Goal: Find specific page/section: Find specific page/section

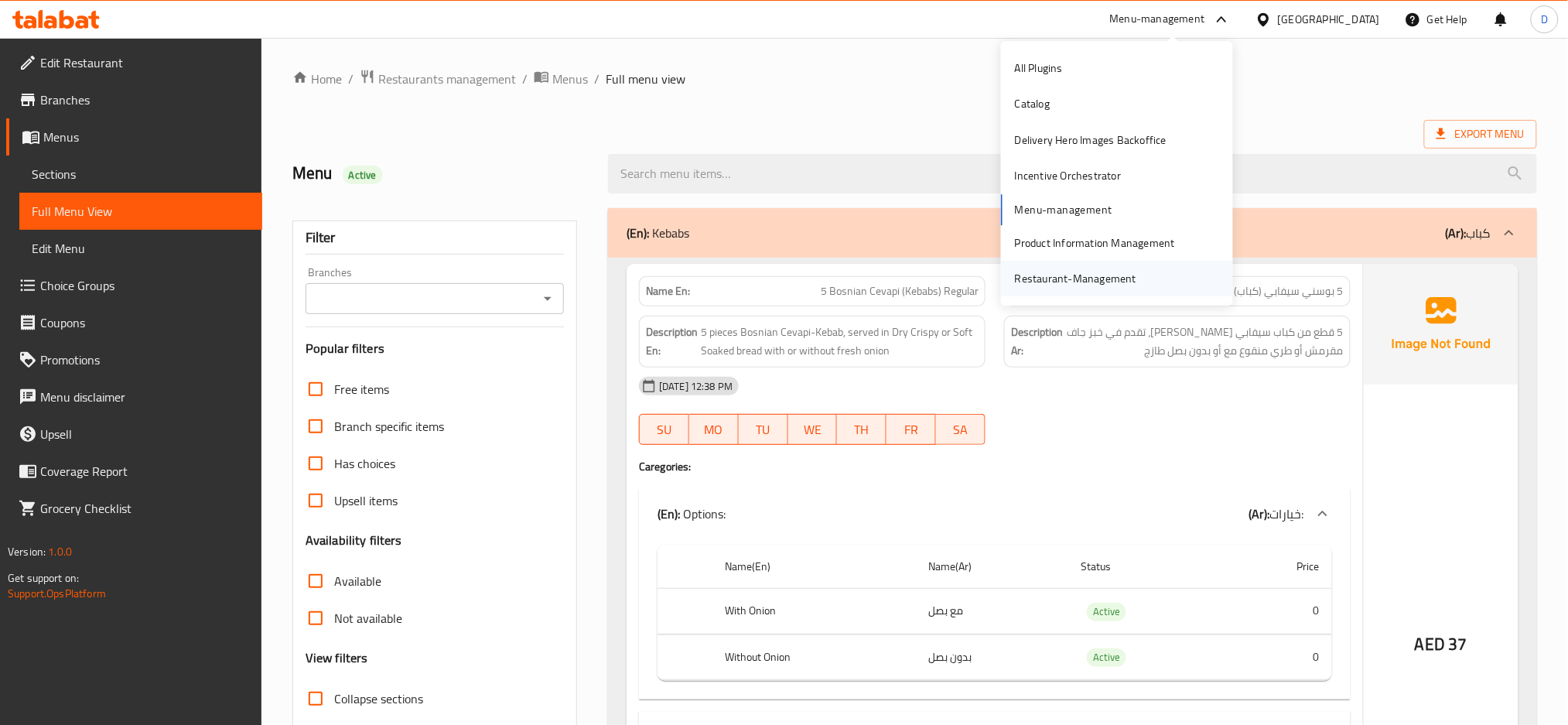
click at [1105, 281] on div "Restaurant-Management" at bounding box center [1075, 278] width 121 height 17
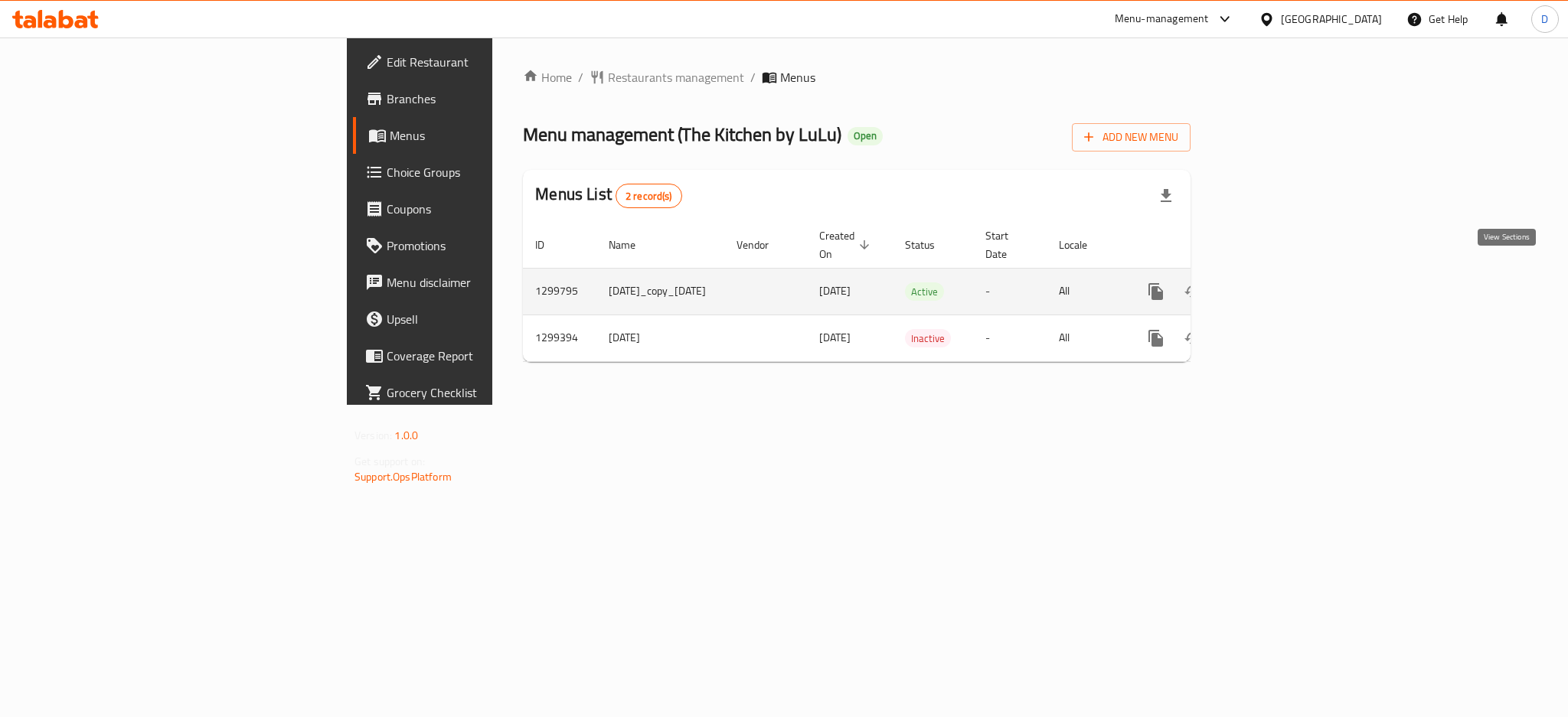
click at [1273, 284] on icon "enhanced table" at bounding box center [1266, 291] width 14 height 14
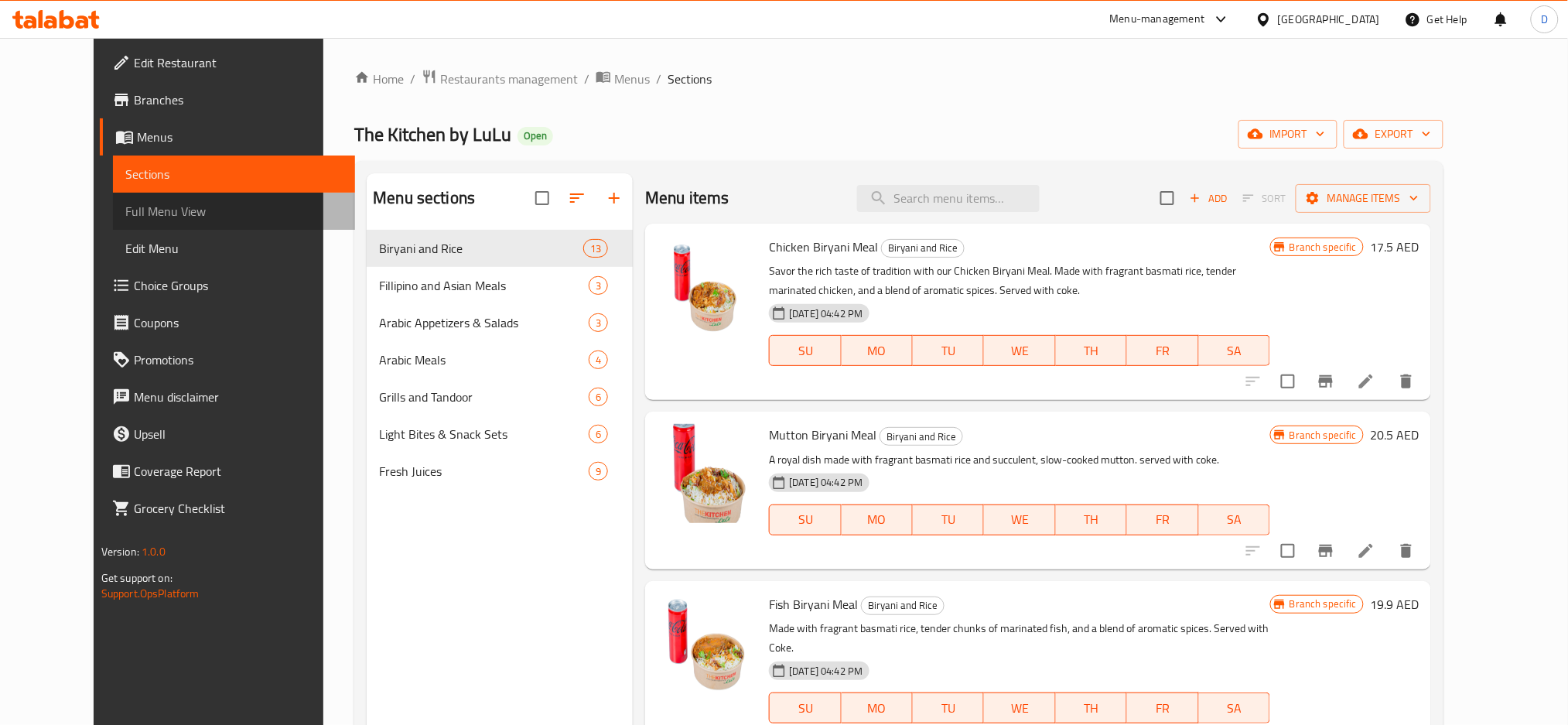
click at [153, 210] on span "Full Menu View" at bounding box center [234, 211] width 218 height 18
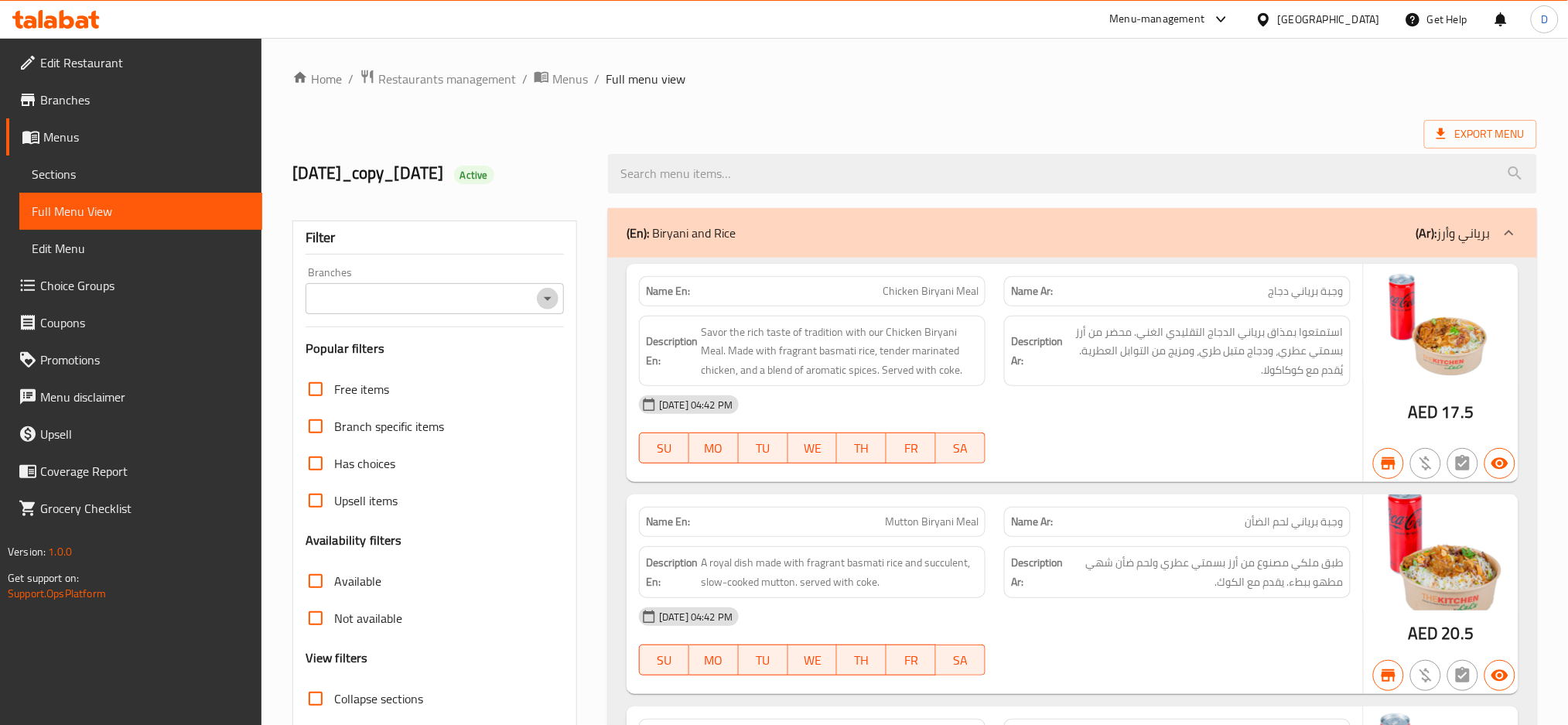
click at [553, 293] on icon "Open" at bounding box center [547, 298] width 18 height 18
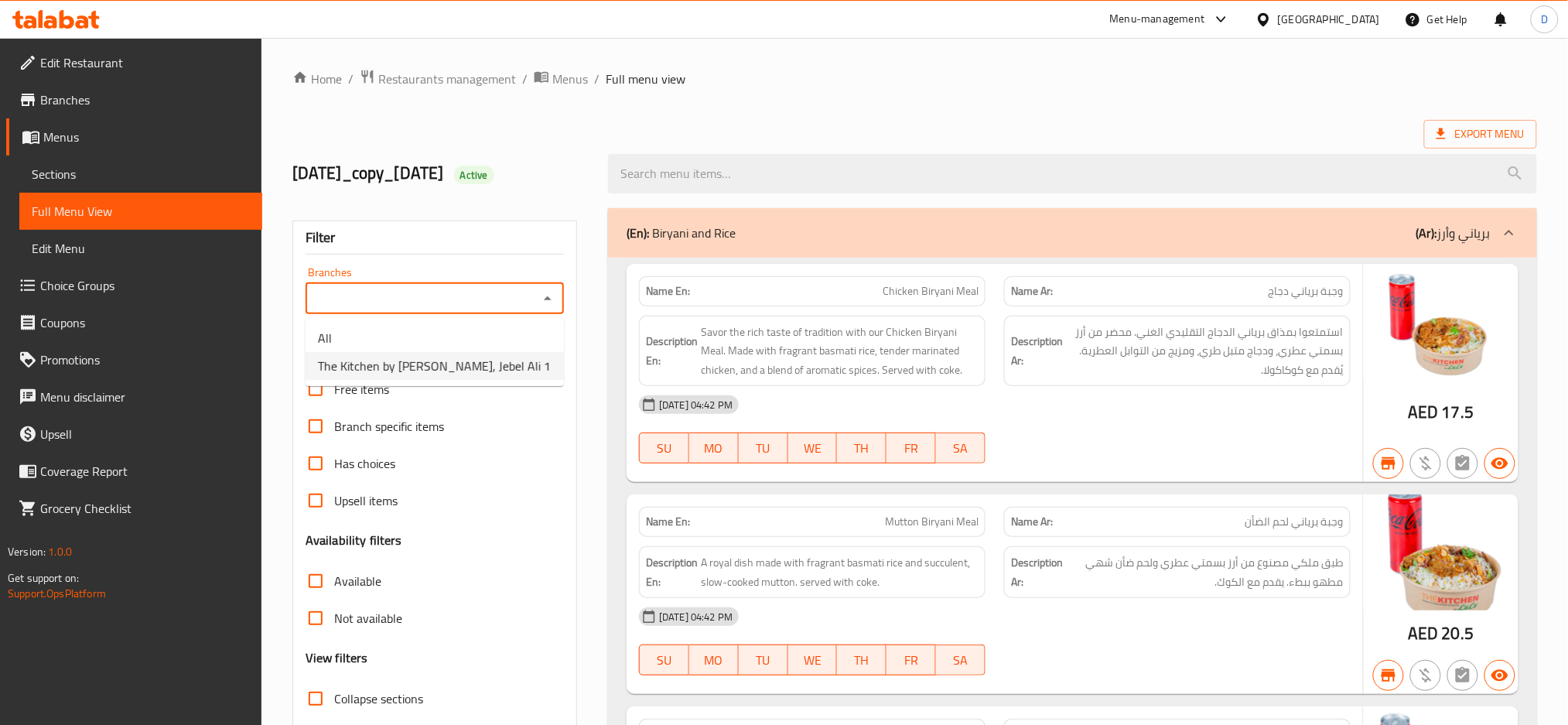
click at [484, 362] on li "The Kitchen by [PERSON_NAME], Jebel Ali 1" at bounding box center [435, 366] width 259 height 28
type input "The Kitchen by [PERSON_NAME], Jebel Ali 1"
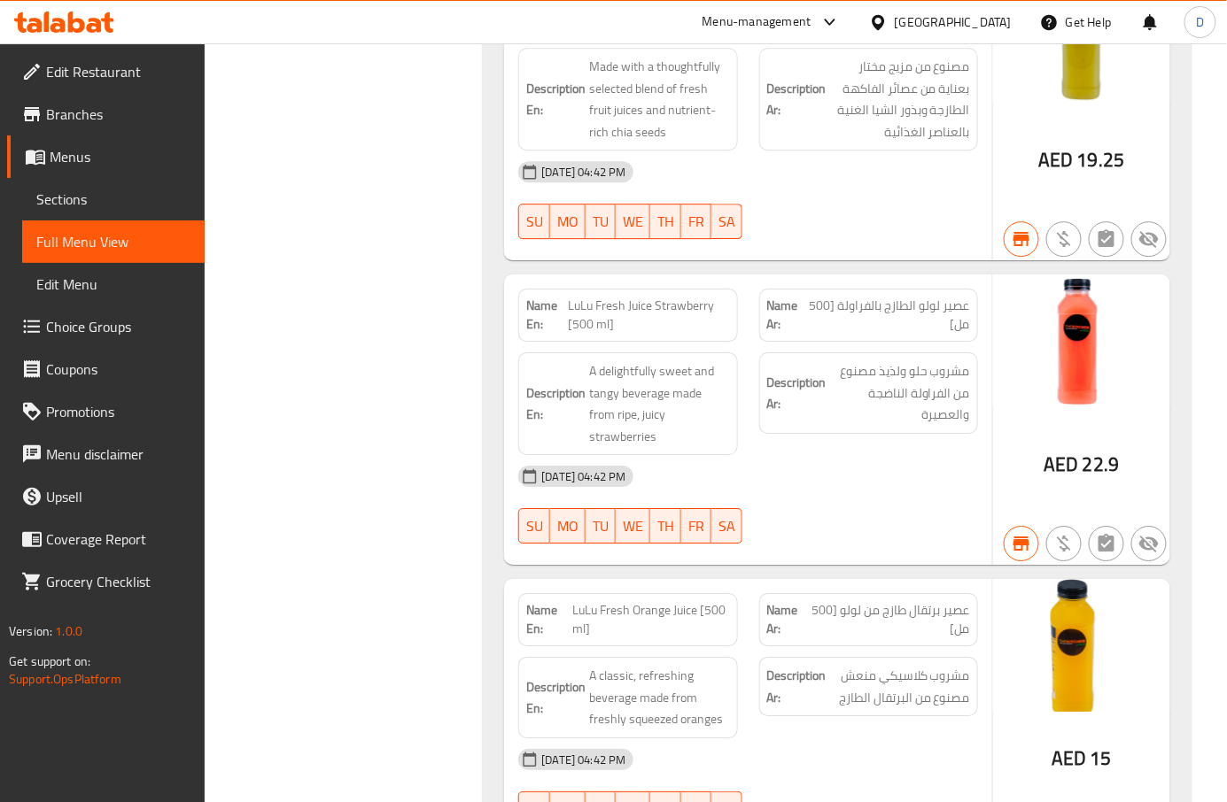
scroll to position [14096, 0]
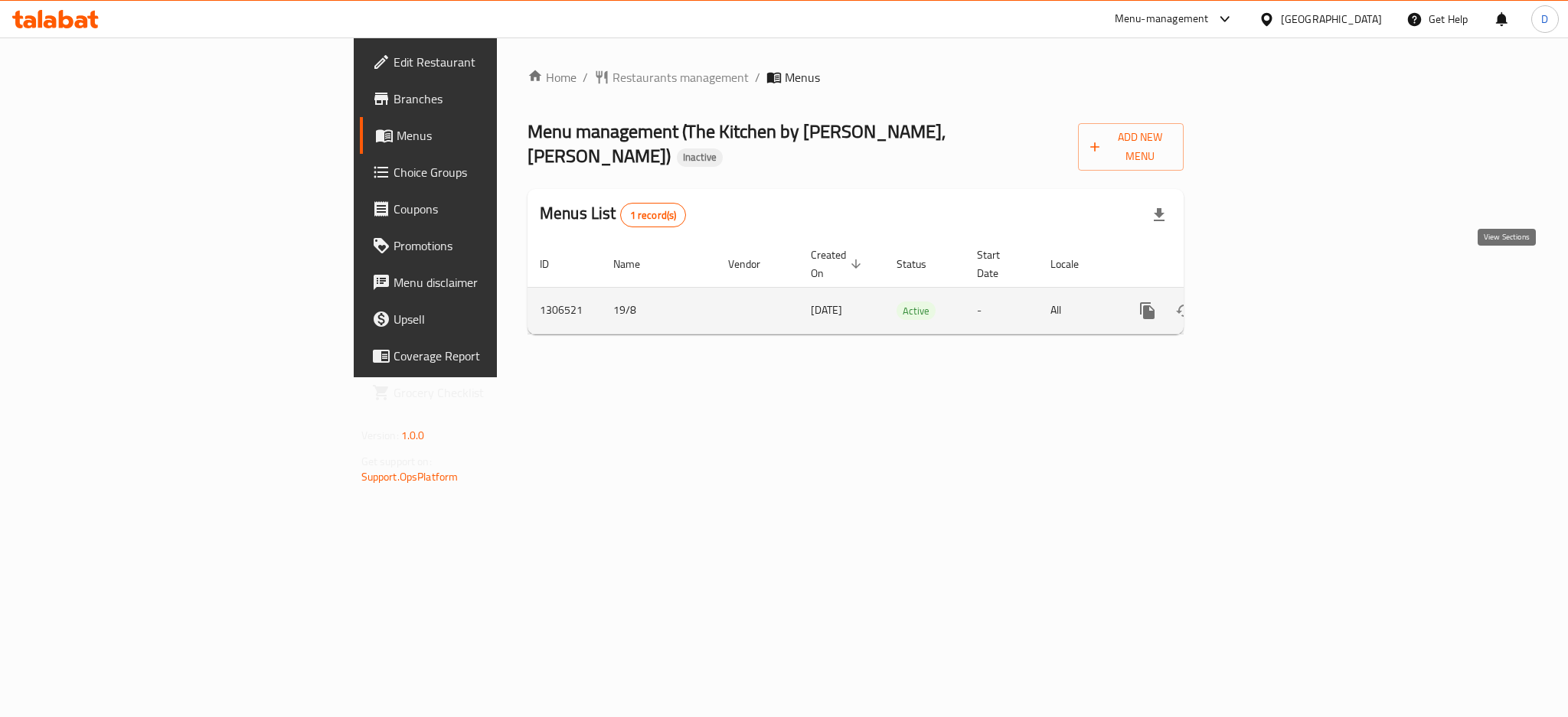
click at [1267, 301] on icon "enhanced table" at bounding box center [1258, 310] width 18 height 18
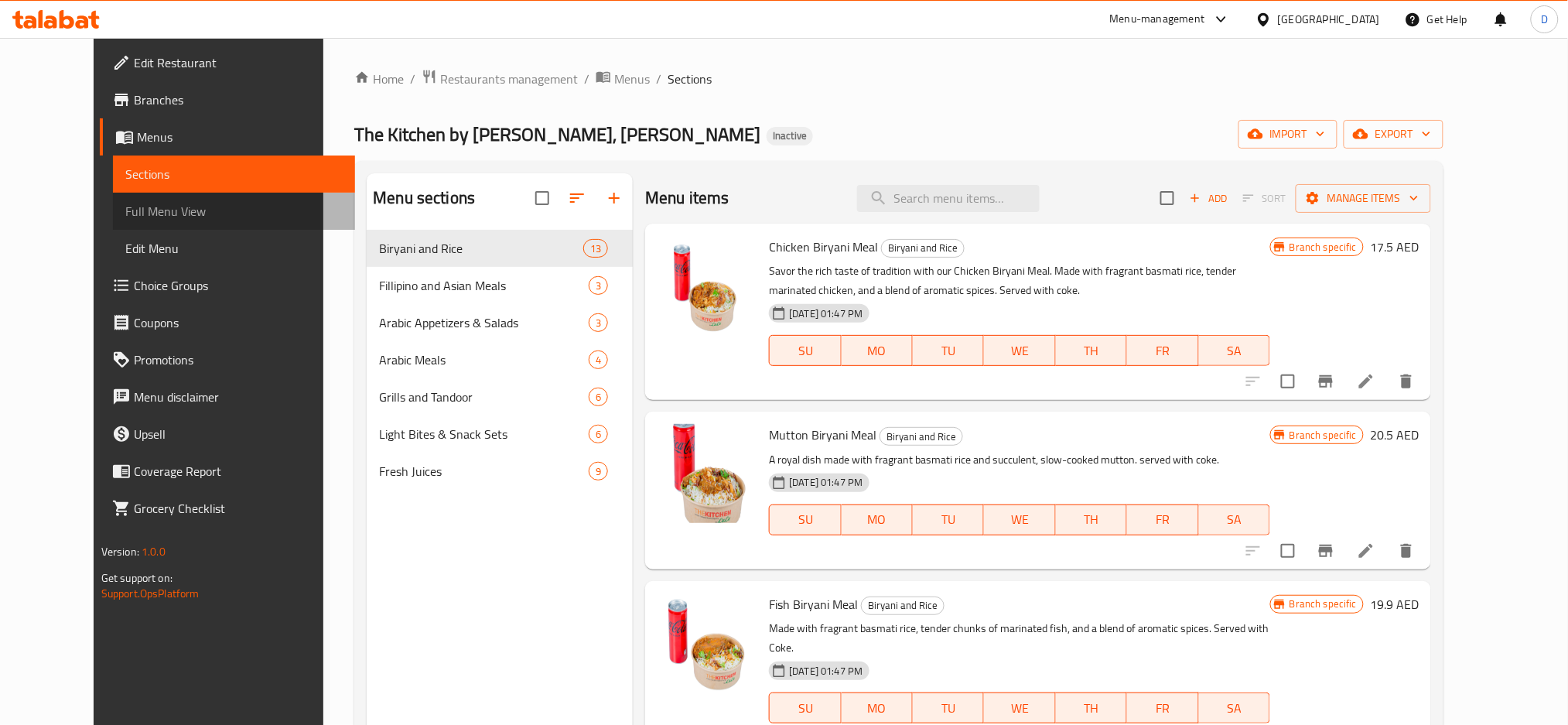
click at [144, 211] on span "Full Menu View" at bounding box center [234, 211] width 218 height 18
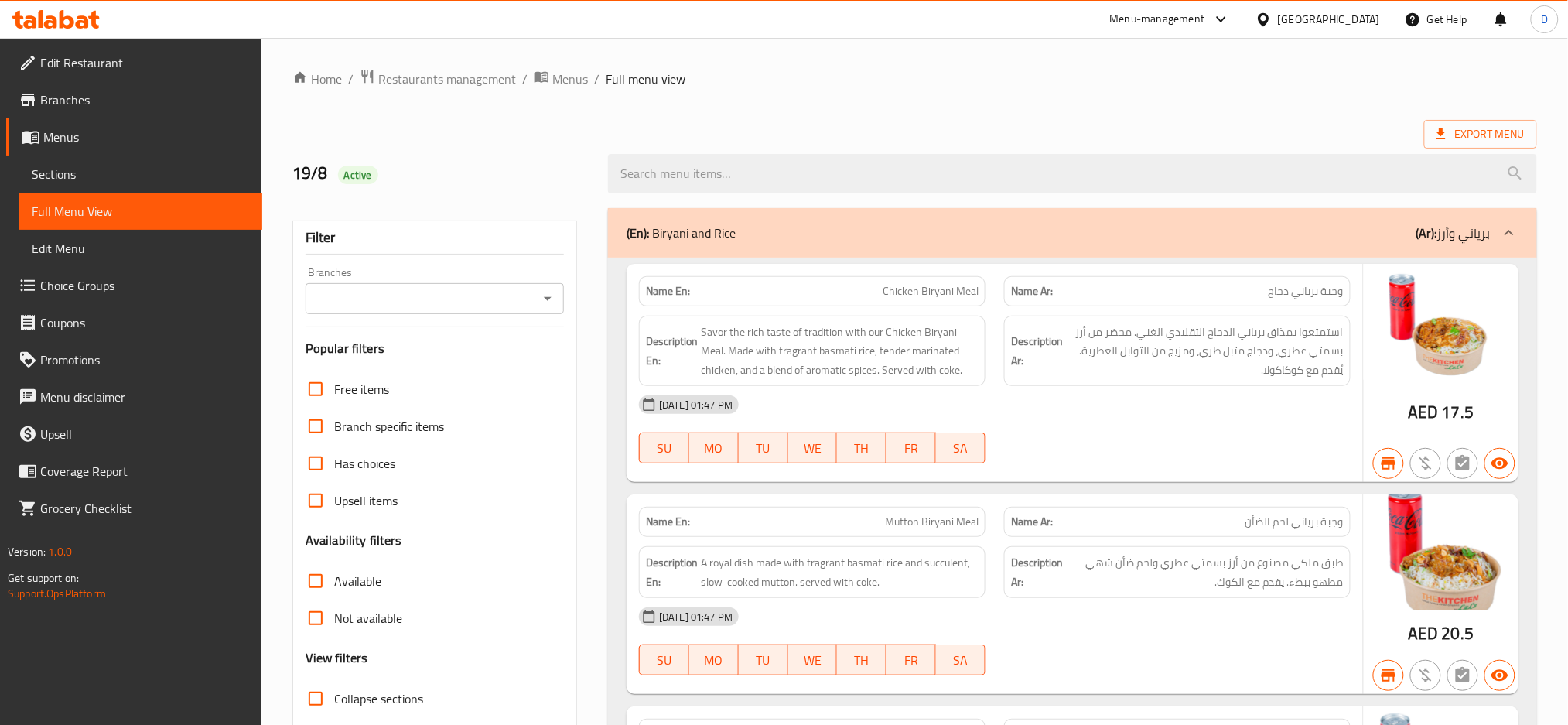
click at [537, 297] on div at bounding box center [547, 298] width 20 height 22
click at [550, 301] on icon "Open" at bounding box center [547, 298] width 18 height 18
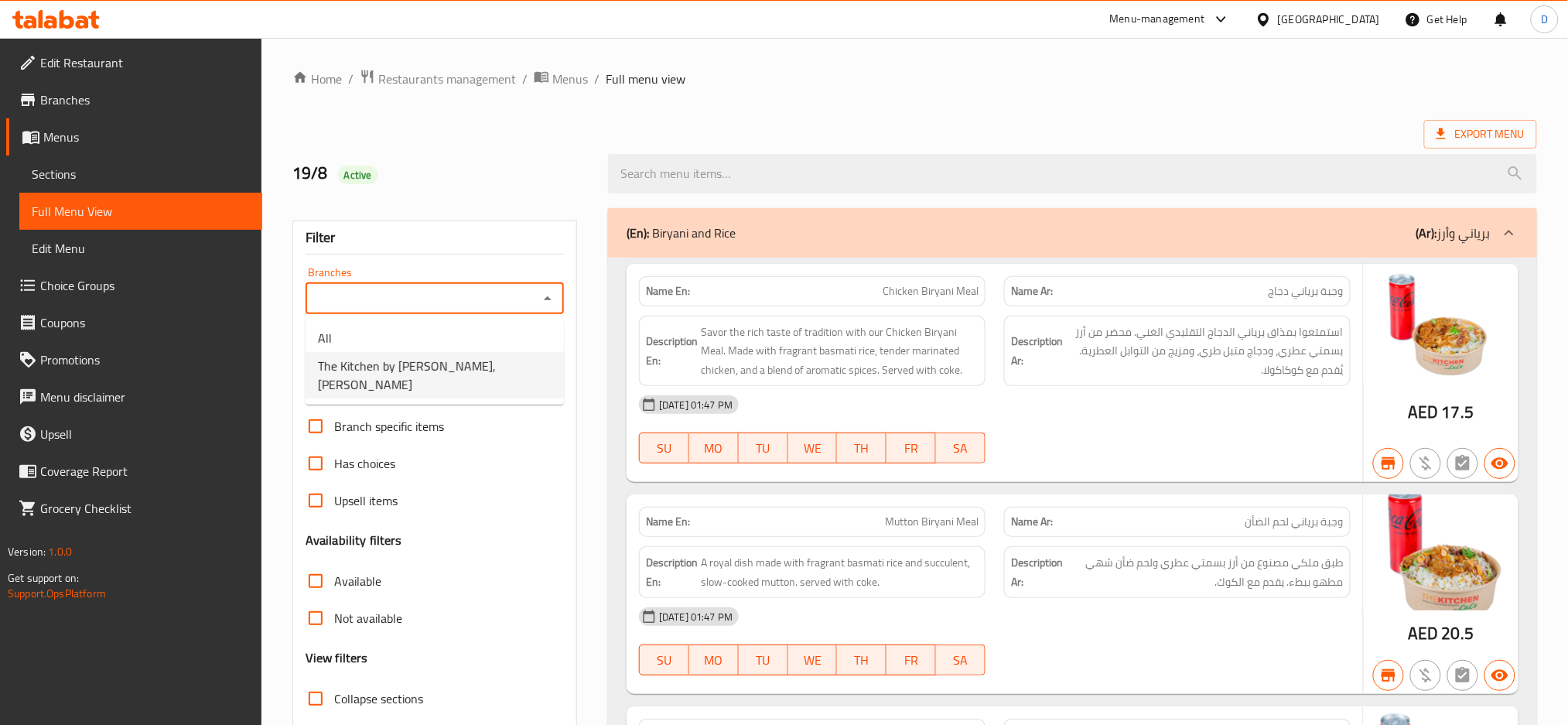
click at [494, 365] on li "The Kitchen by LuLu, Al Karama" at bounding box center [435, 375] width 259 height 46
type input "The Kitchen by LuLu, Al Karama"
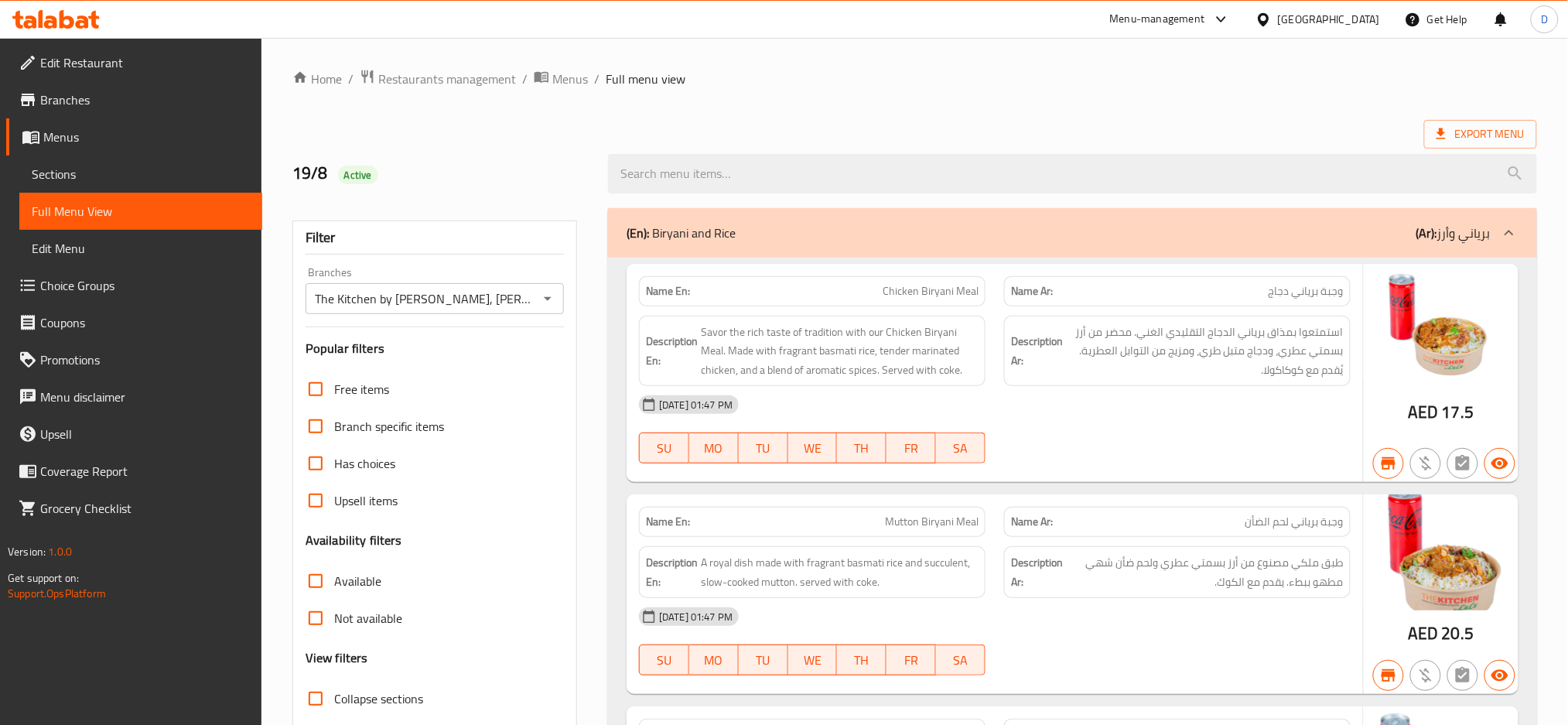
click at [1288, 23] on div "[GEOGRAPHIC_DATA]" at bounding box center [1329, 18] width 102 height 17
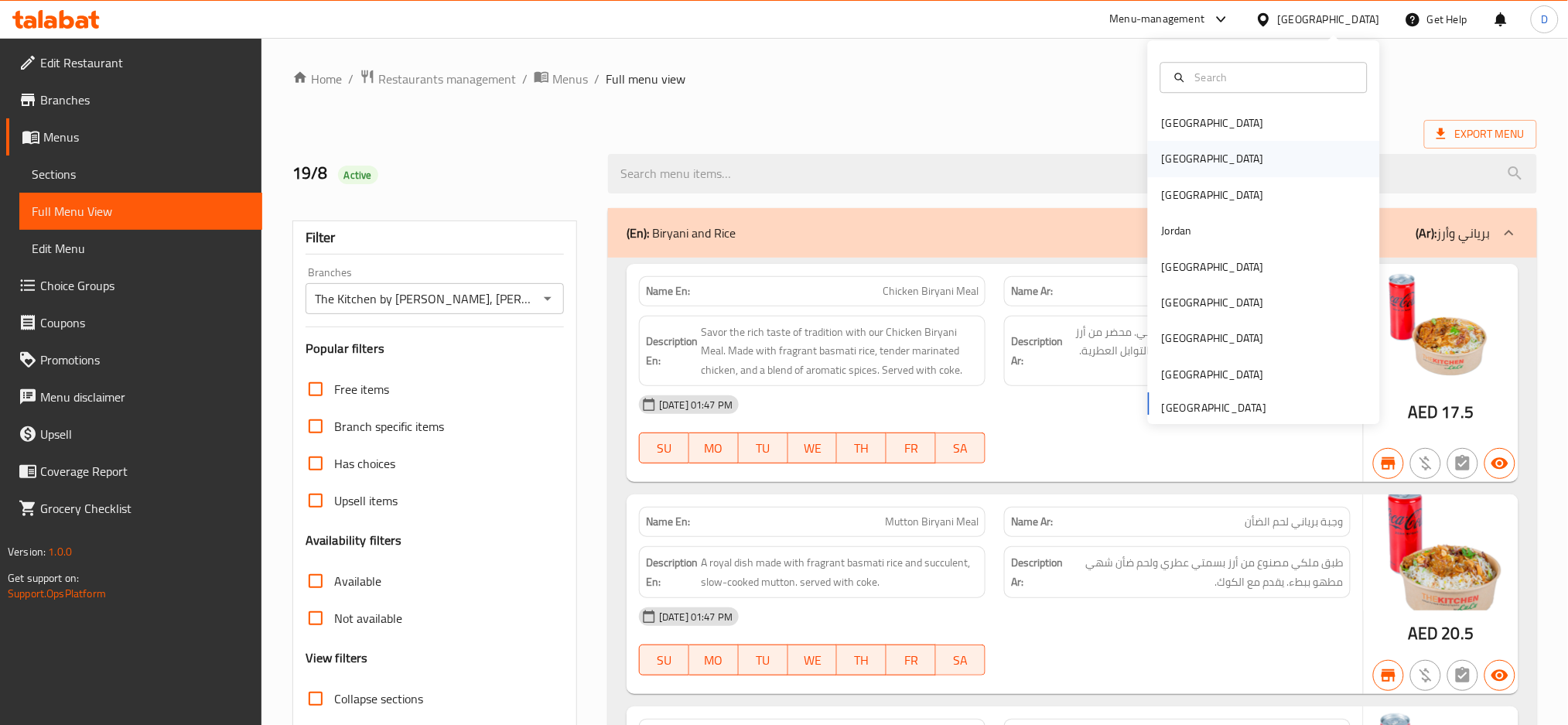
click at [1212, 152] on div "Egypt" at bounding box center [1264, 159] width 232 height 36
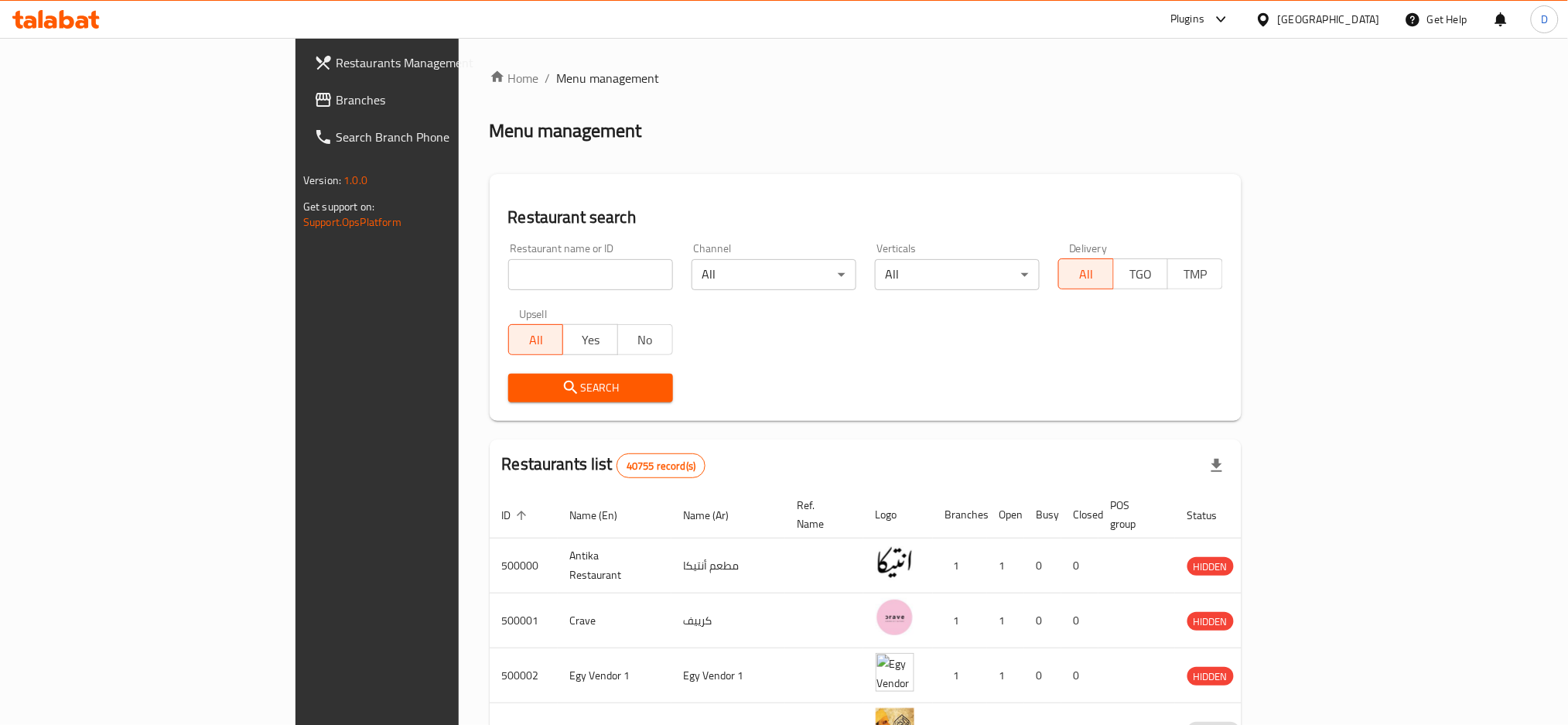
click at [1205, 24] on div "Plugins" at bounding box center [1187, 19] width 34 height 18
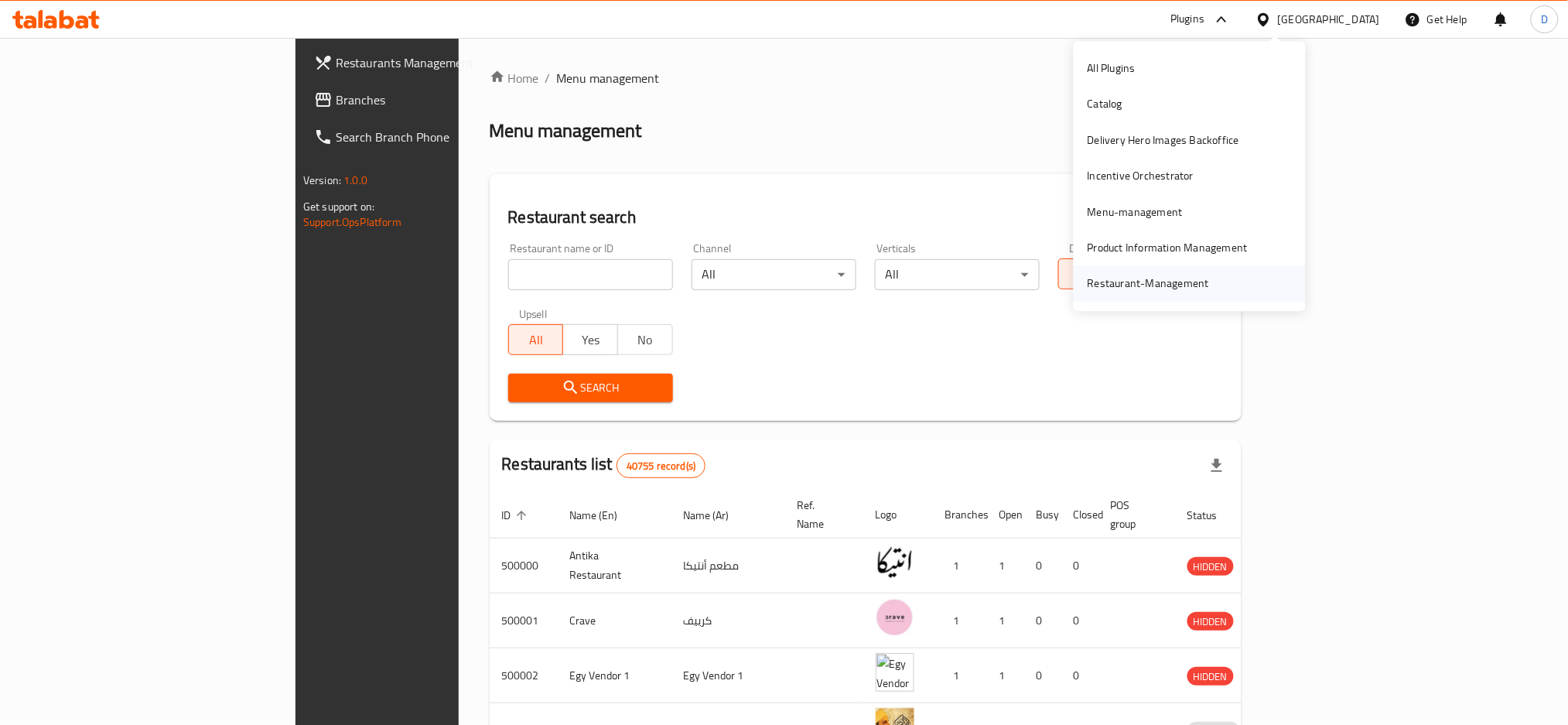
click at [1178, 282] on div "Restaurant-Management" at bounding box center [1148, 283] width 121 height 17
